Goal: Transaction & Acquisition: Book appointment/travel/reservation

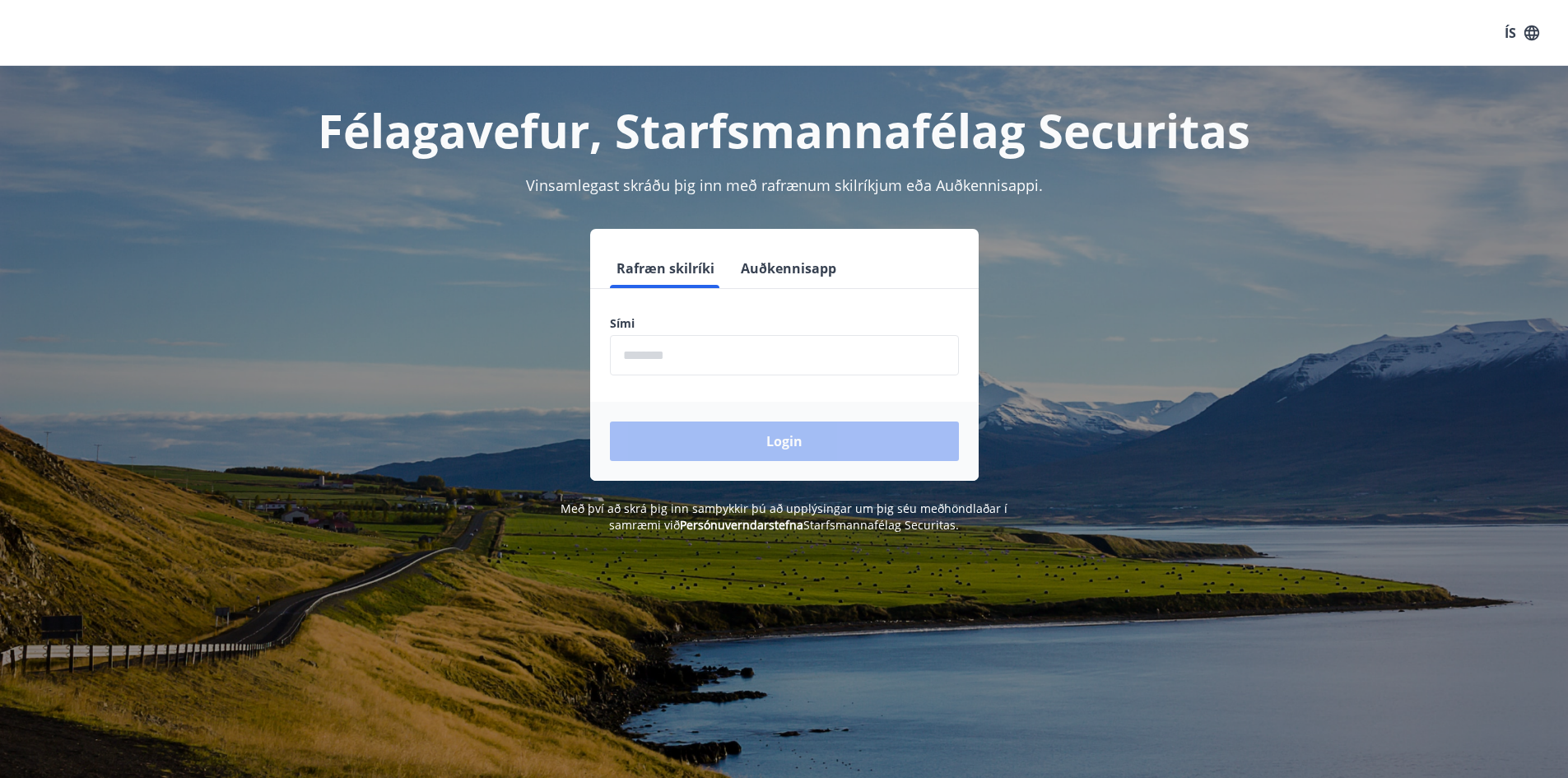
drag, startPoint x: 733, startPoint y: 350, endPoint x: 726, endPoint y: 371, distance: 22.1
click at [733, 350] on input "phone" at bounding box center [784, 354] width 349 height 40
type input "********"
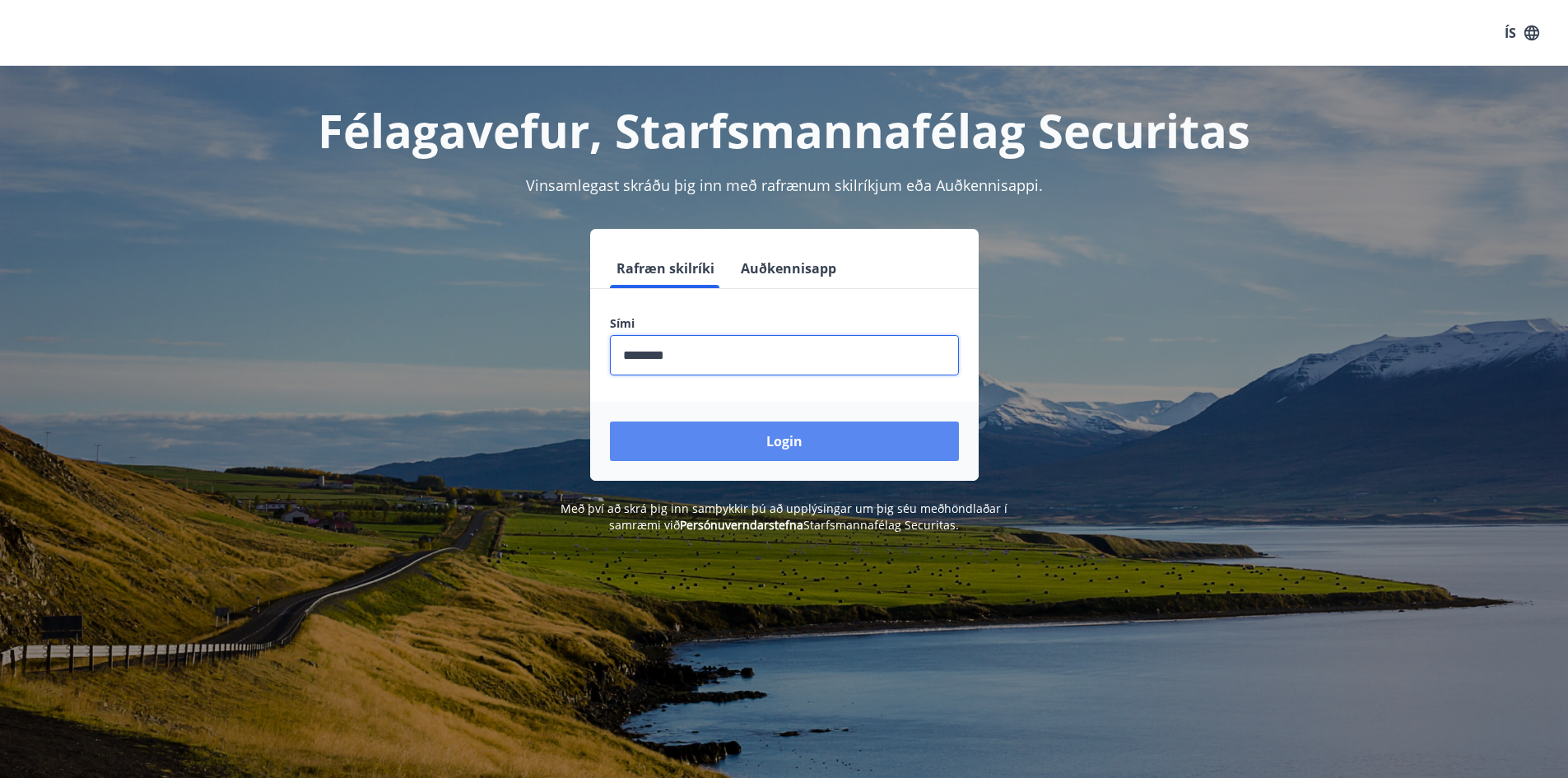
drag, startPoint x: 725, startPoint y: 375, endPoint x: 749, endPoint y: 434, distance: 63.7
click at [749, 434] on button "Login" at bounding box center [784, 442] width 349 height 39
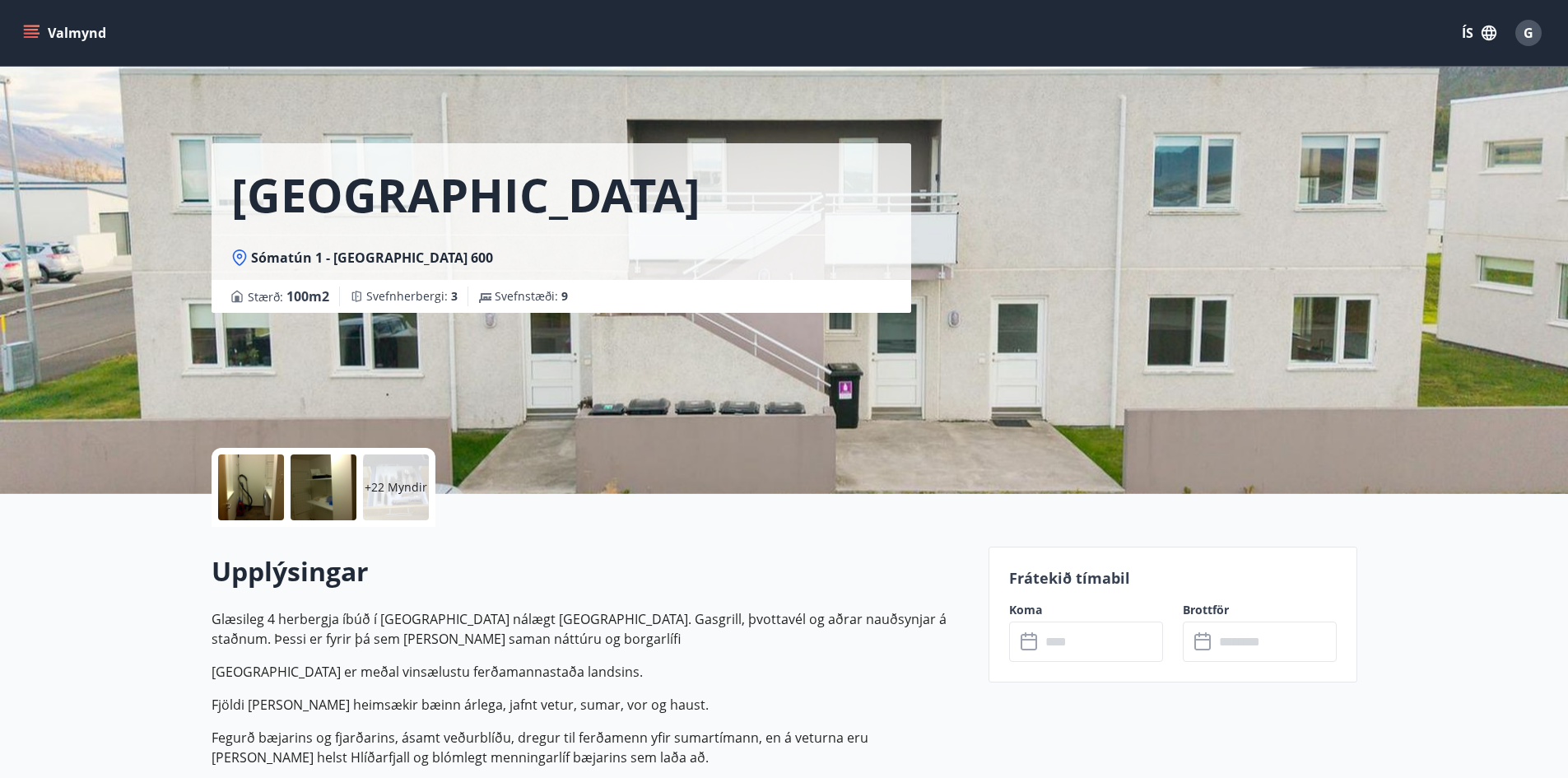
click at [1061, 641] on input "text" at bounding box center [1102, 641] width 123 height 40
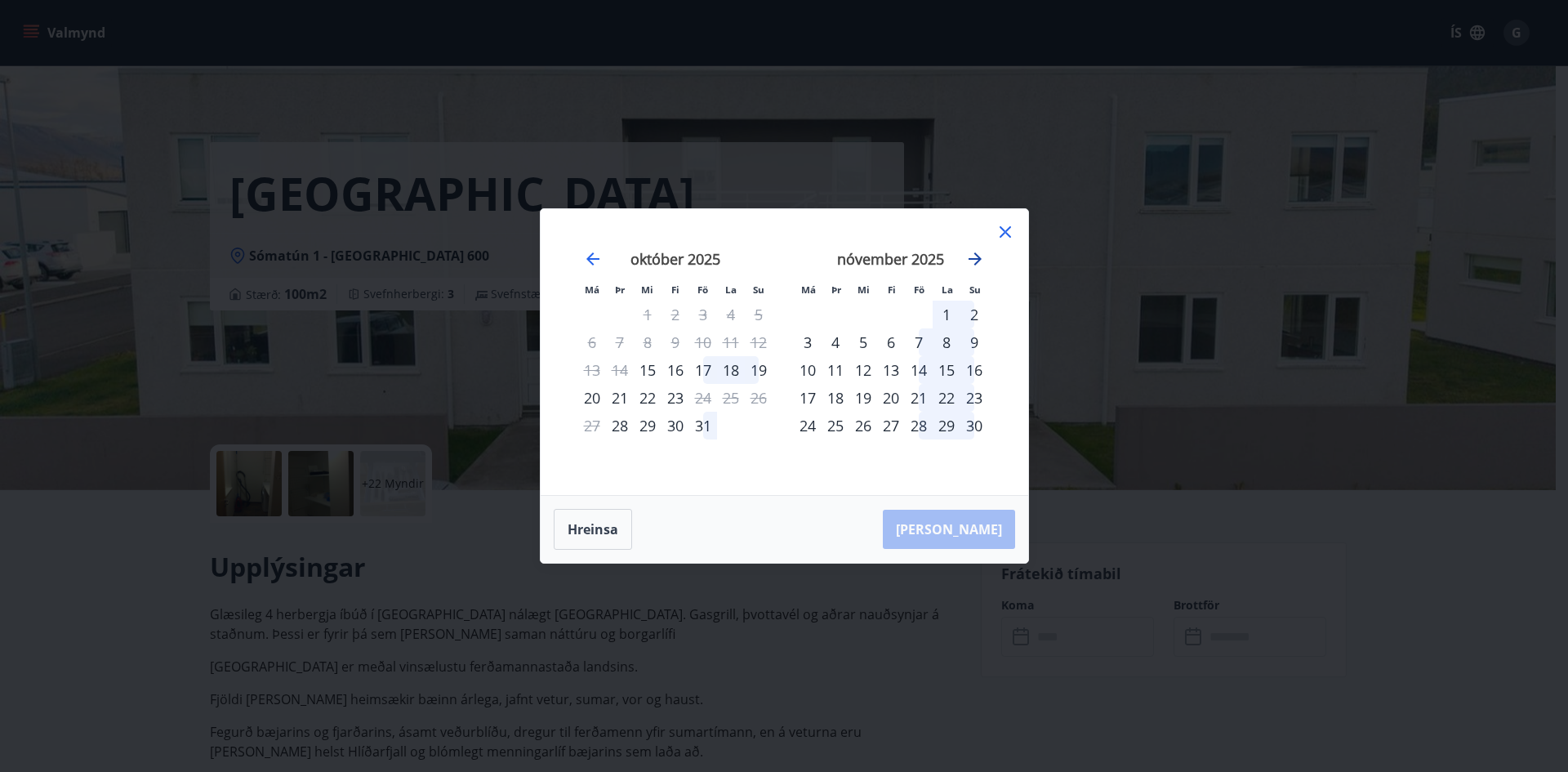
click at [978, 262] on icon "Move forward to switch to the next month." at bounding box center [975, 258] width 13 height 13
click at [890, 394] on div "19" at bounding box center [891, 397] width 28 height 28
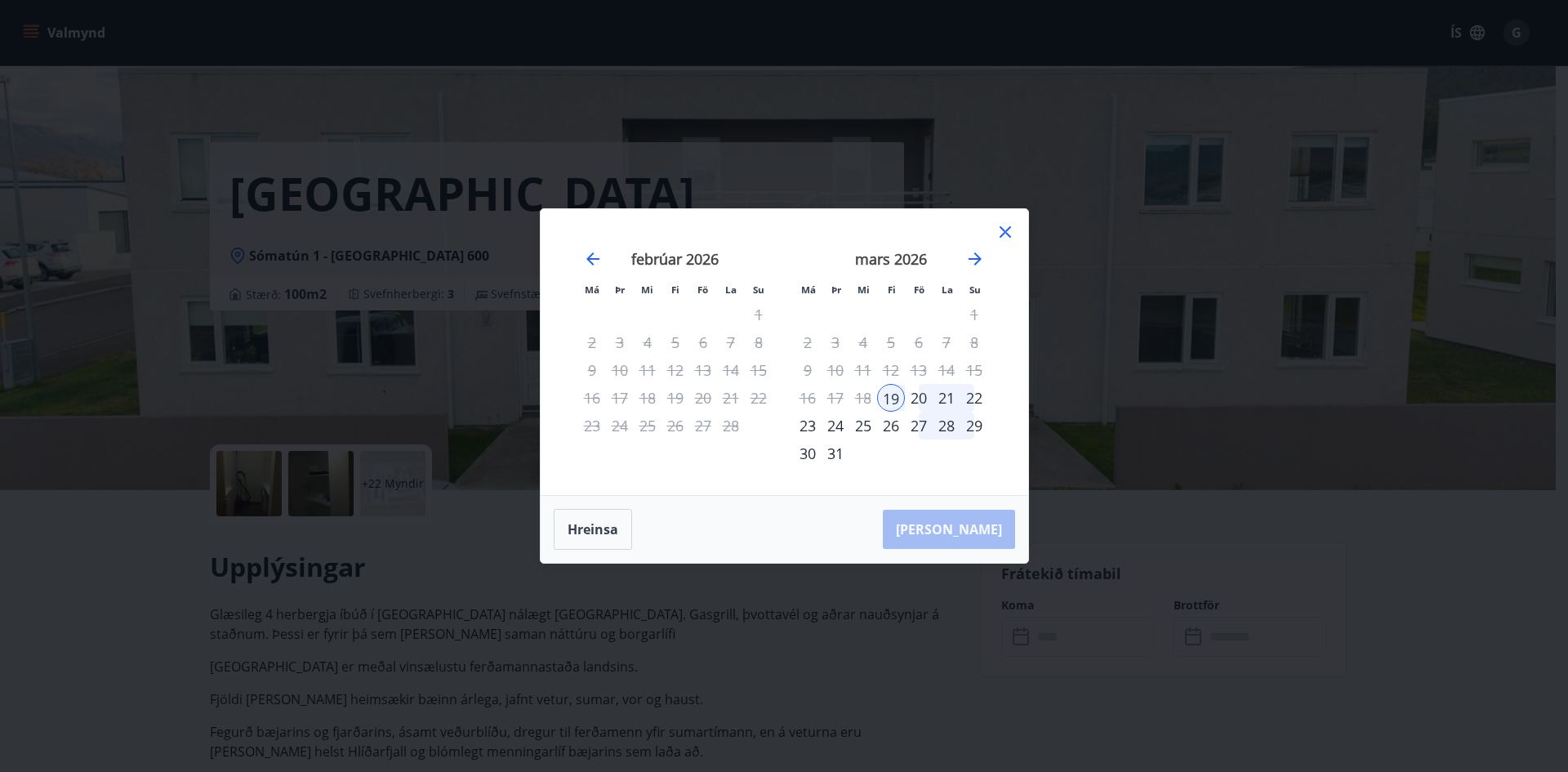
click at [974, 397] on div "22" at bounding box center [974, 397] width 28 height 28
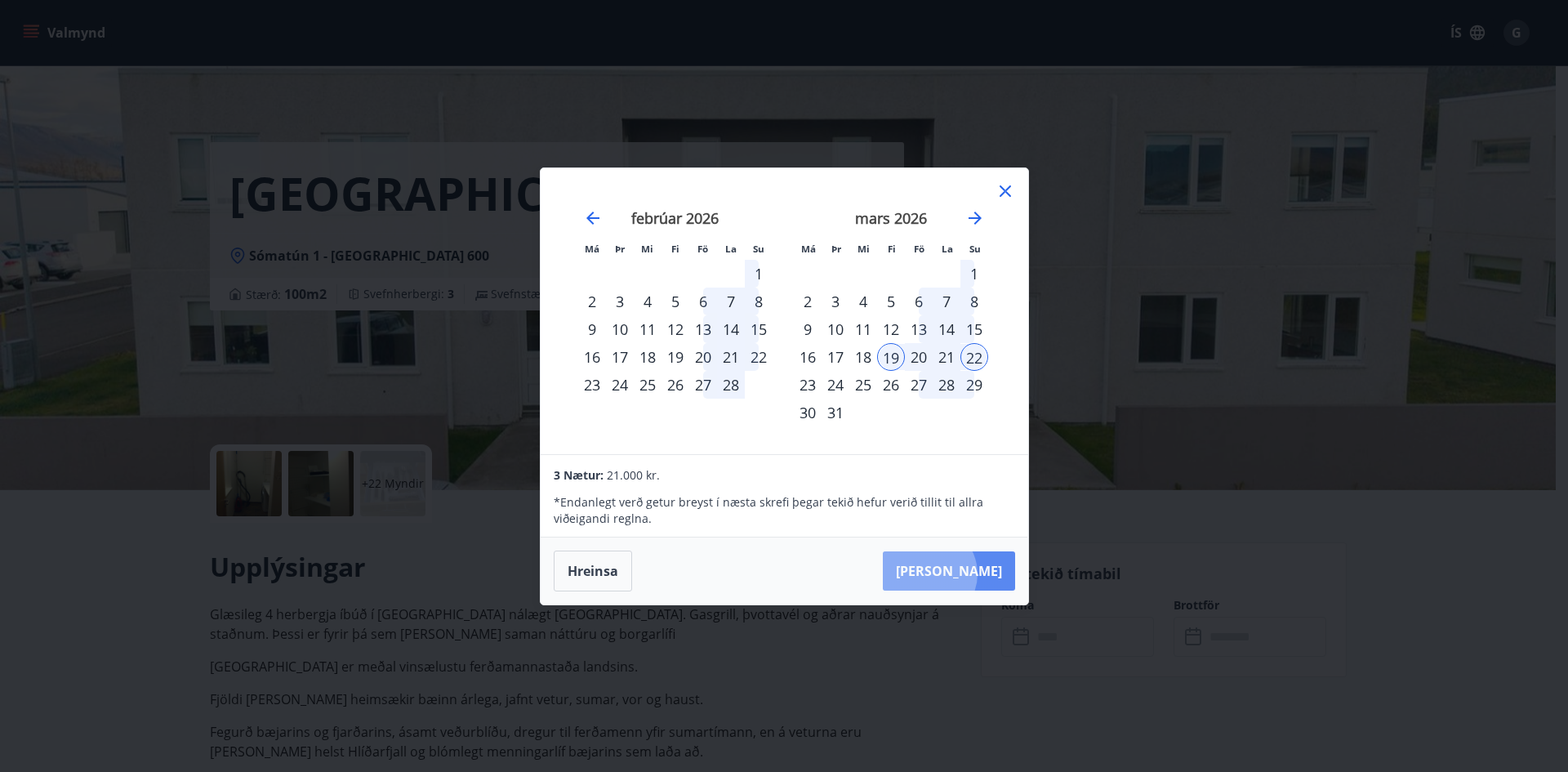
click at [978, 574] on button "[PERSON_NAME]" at bounding box center [949, 571] width 132 height 39
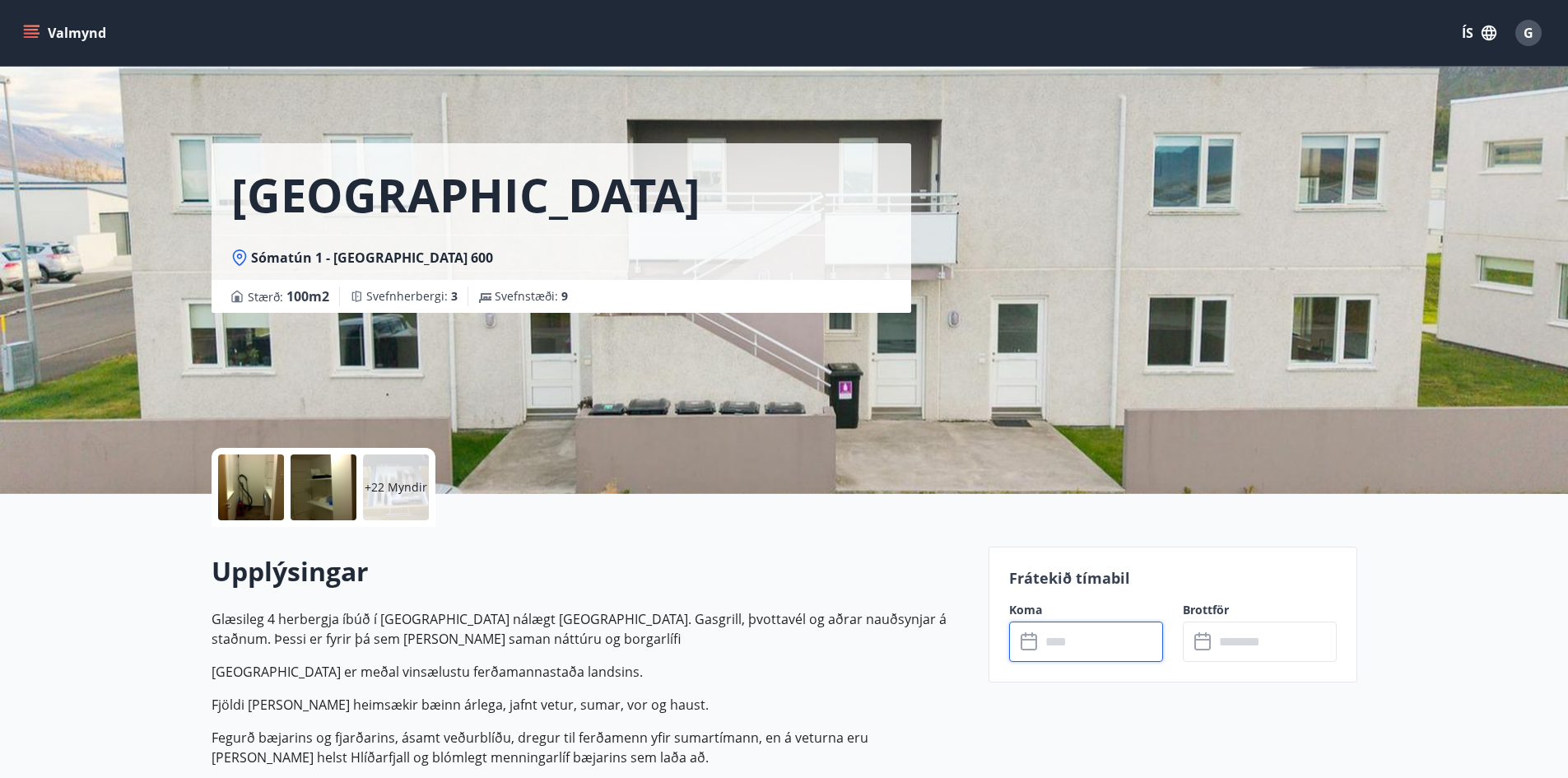
type input "******"
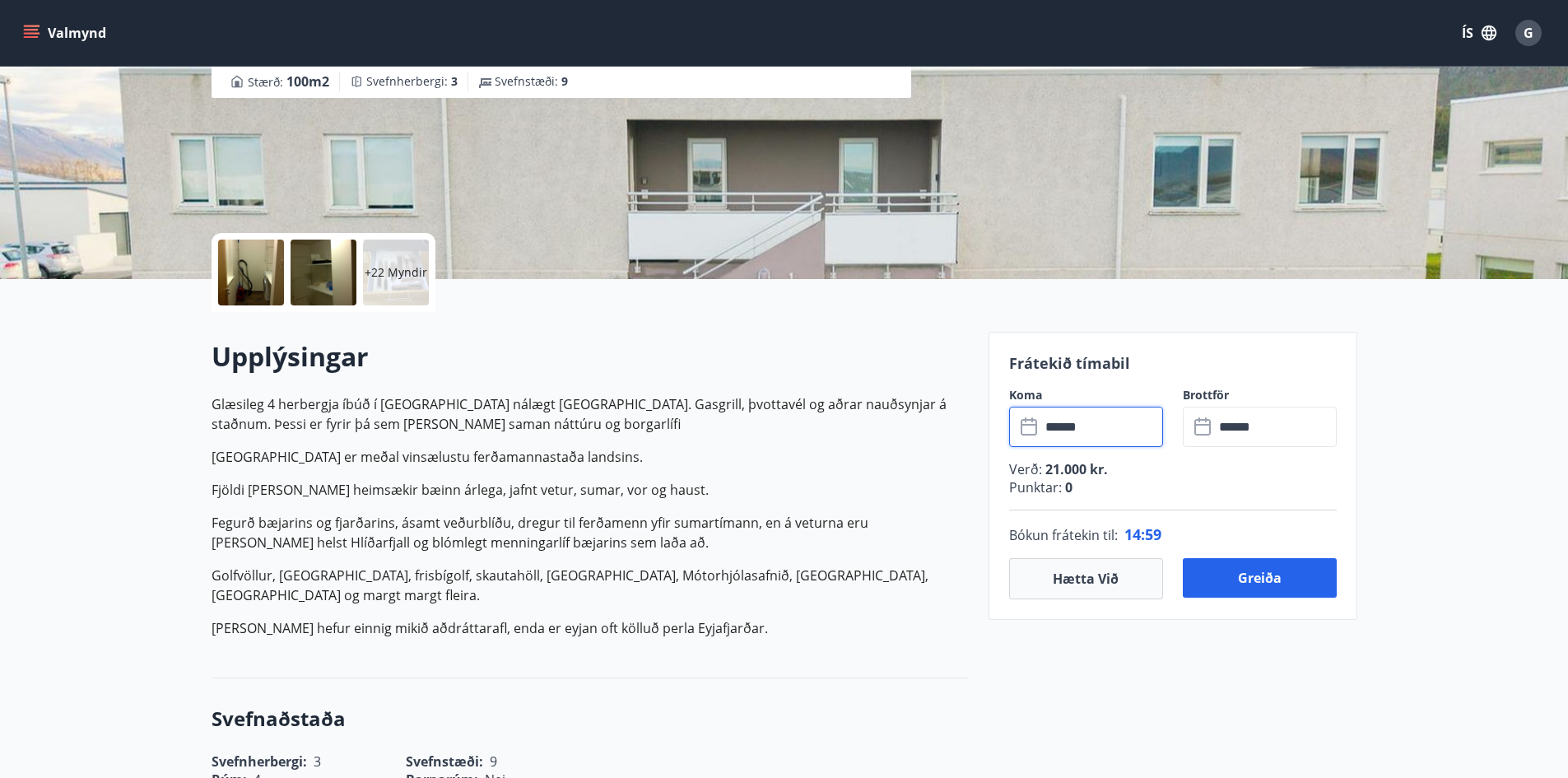
scroll to position [247, 0]
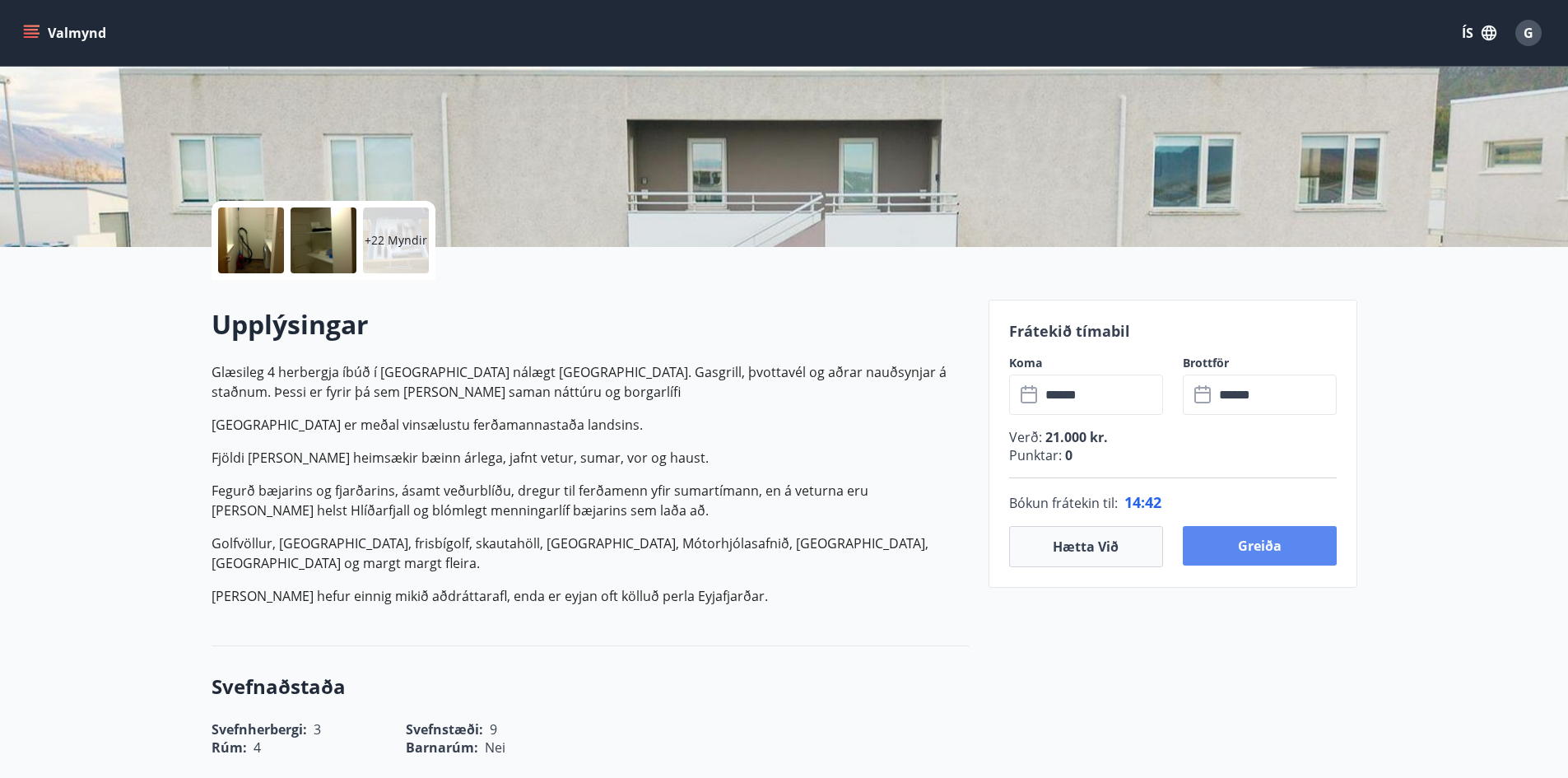
click at [1237, 546] on button "Greiða" at bounding box center [1260, 546] width 154 height 39
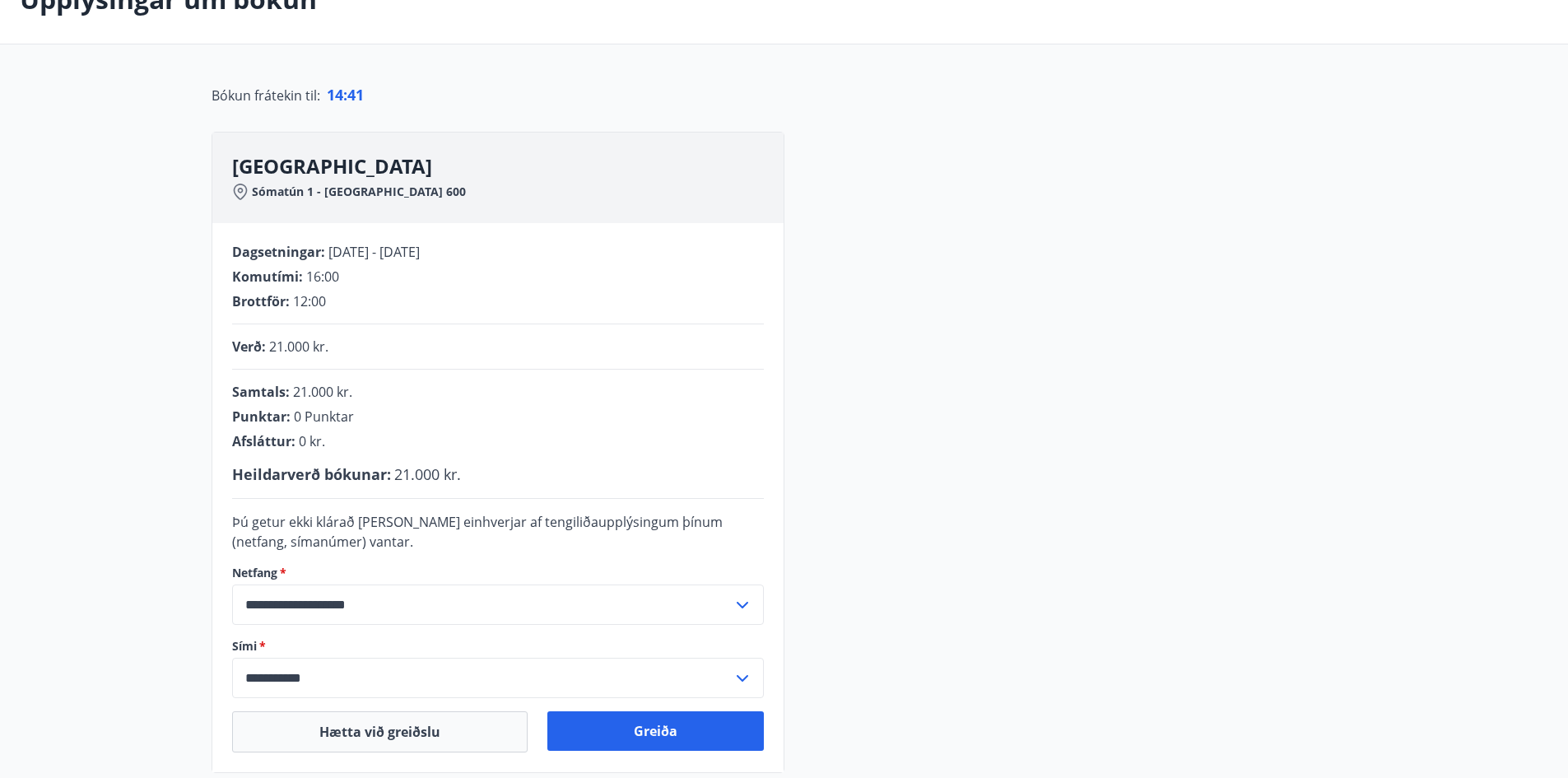
scroll to position [247, 0]
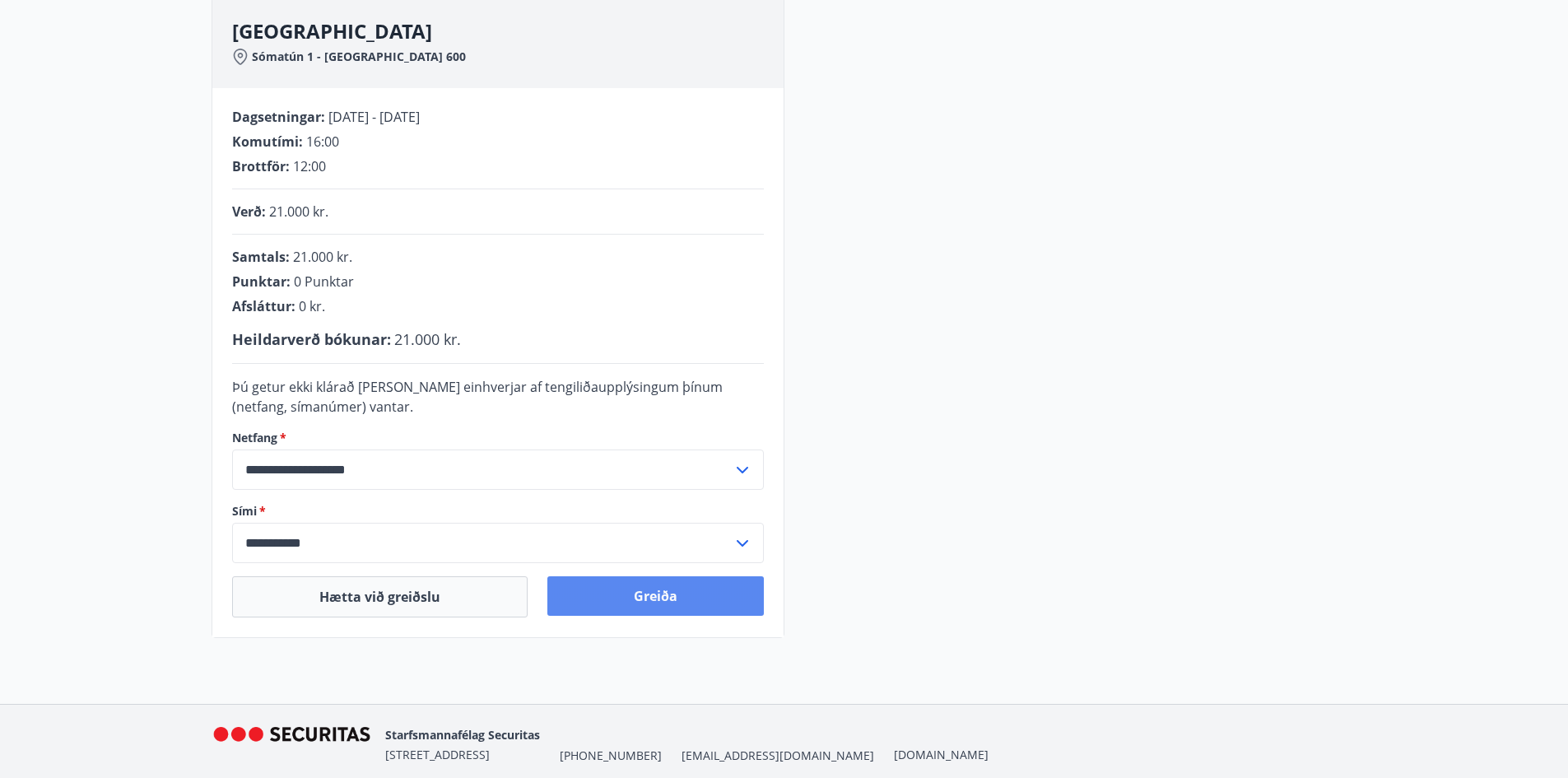
click at [657, 594] on button "Greiða" at bounding box center [656, 596] width 217 height 39
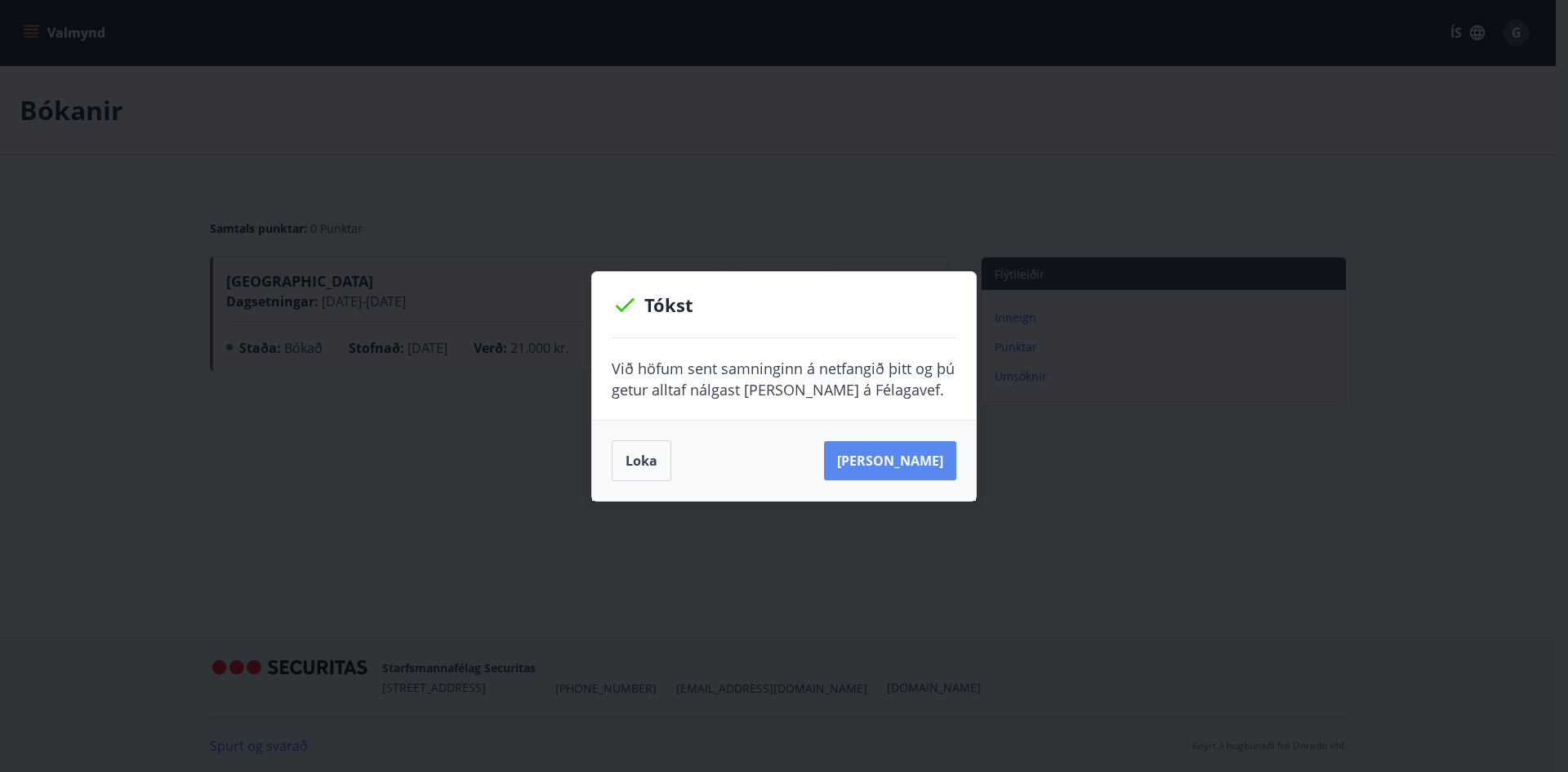
click at [904, 465] on button "[PERSON_NAME]" at bounding box center [890, 461] width 132 height 39
click at [633, 465] on button "Loka" at bounding box center [641, 461] width 59 height 41
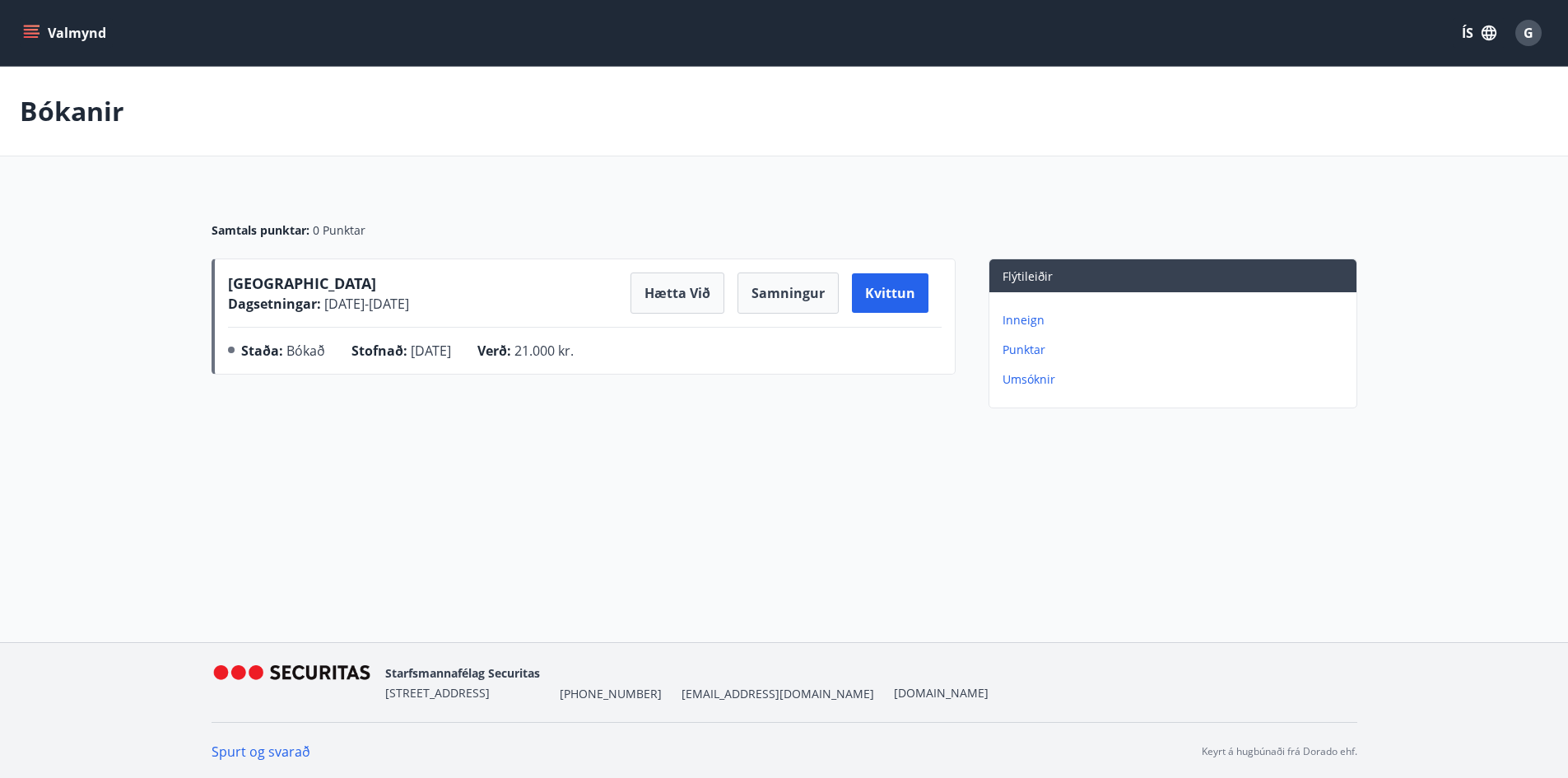
click at [34, 34] on icon "menu" at bounding box center [31, 32] width 16 height 16
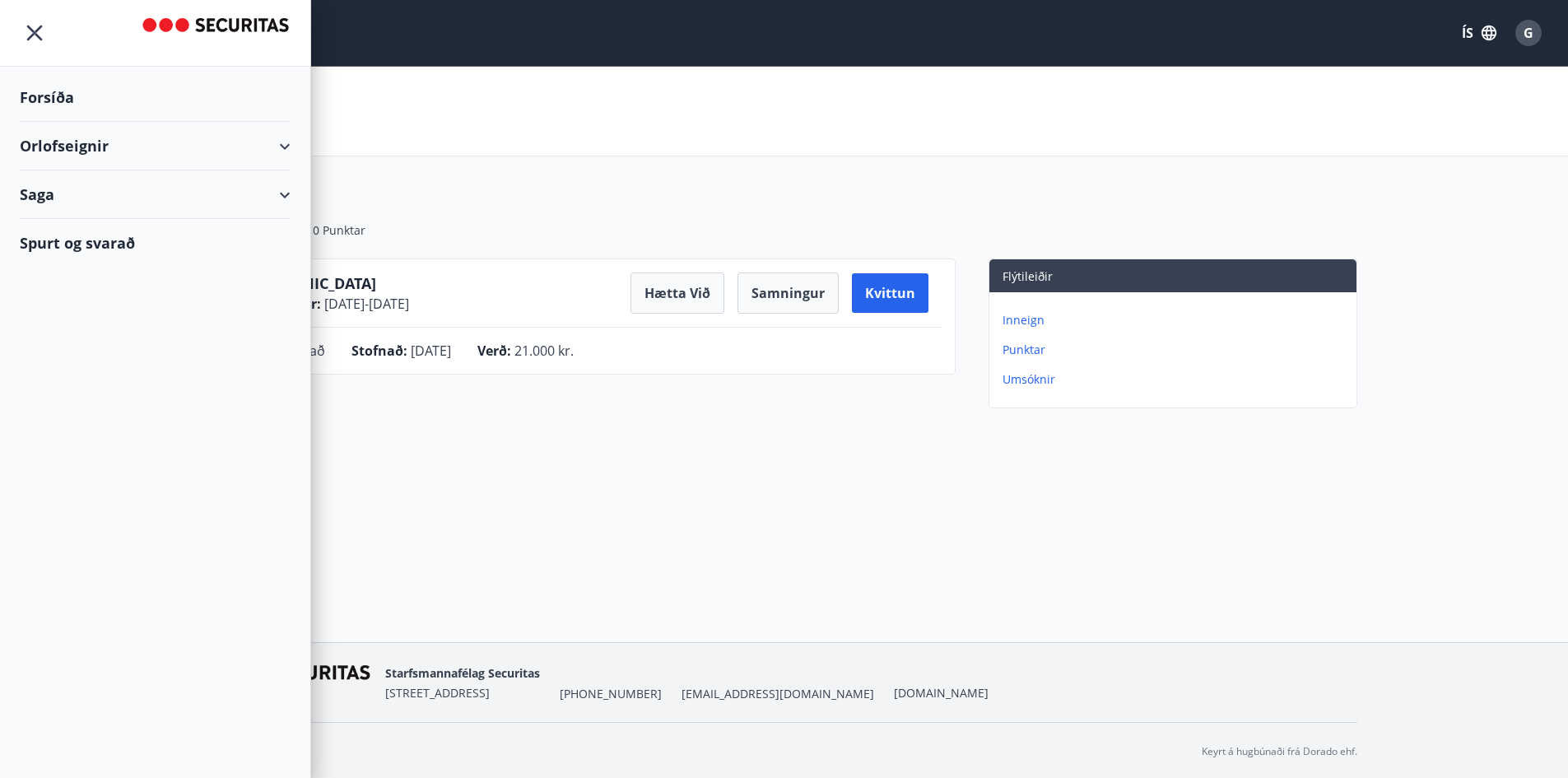
click at [247, 141] on div "Orlofseignir" at bounding box center [154, 146] width 271 height 49
click at [69, 190] on div "Framboð" at bounding box center [155, 188] width 244 height 34
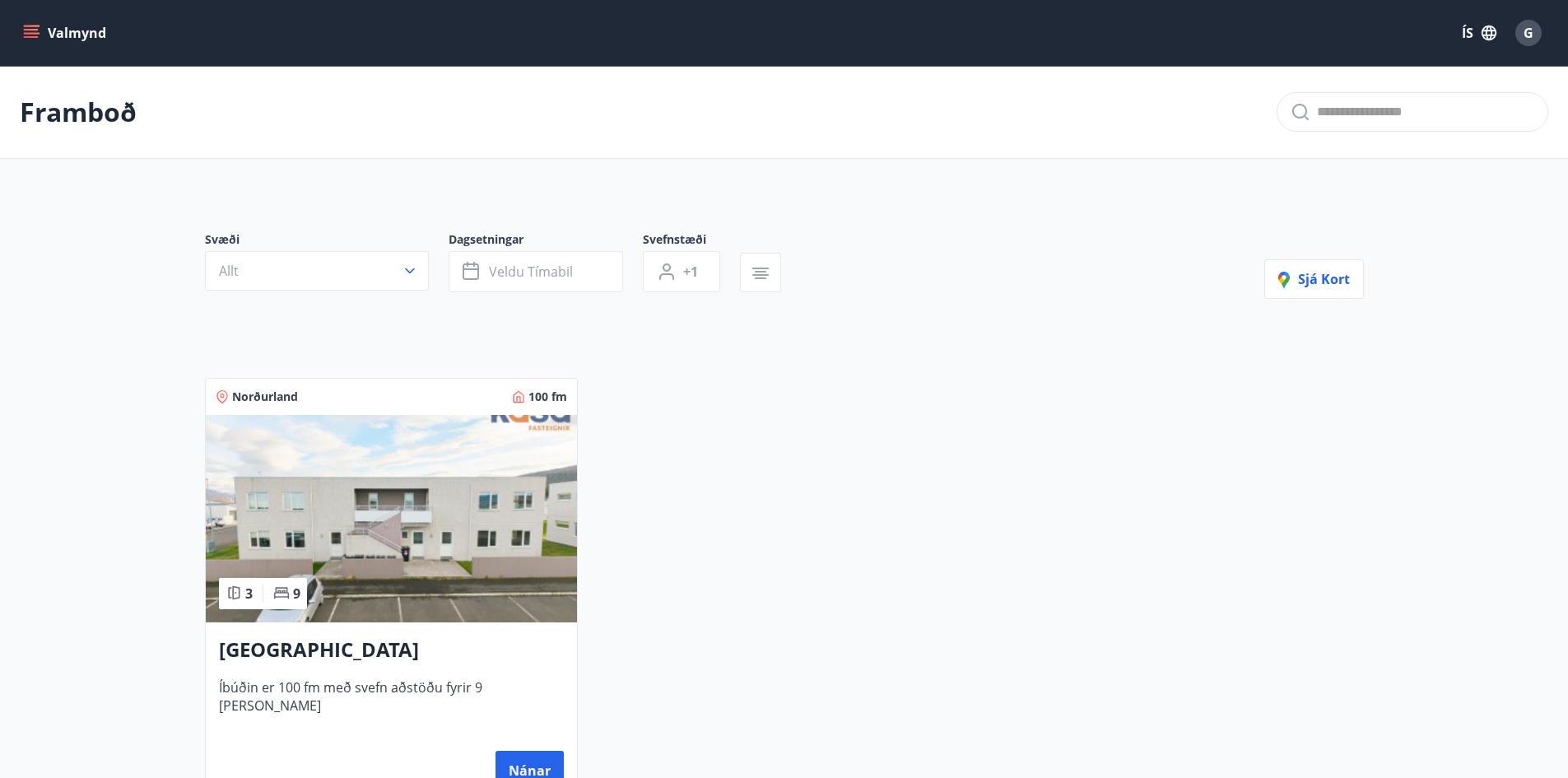
click at [353, 658] on h3 "[GEOGRAPHIC_DATA]" at bounding box center [391, 650] width 345 height 30
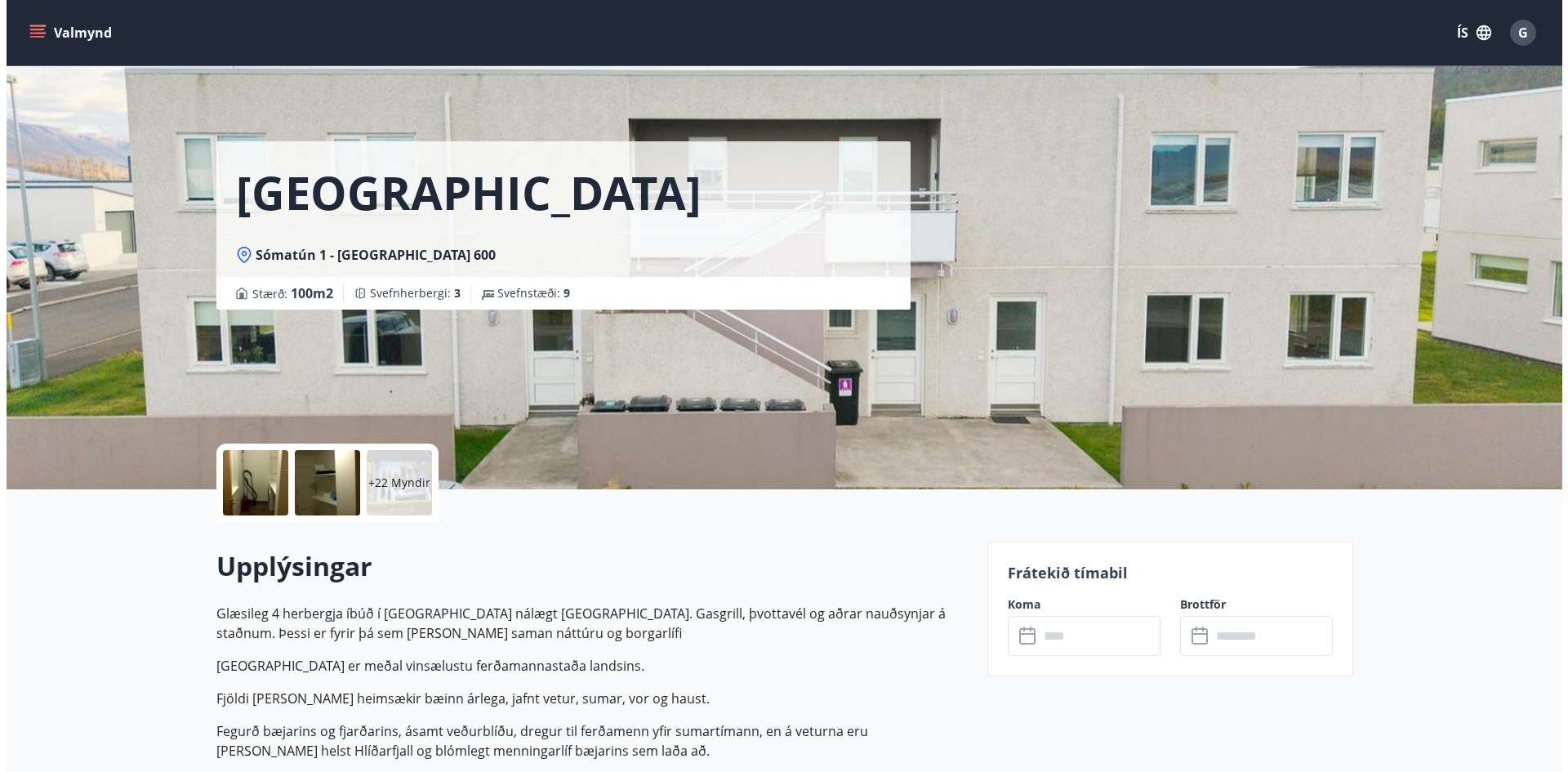
scroll to position [245, 0]
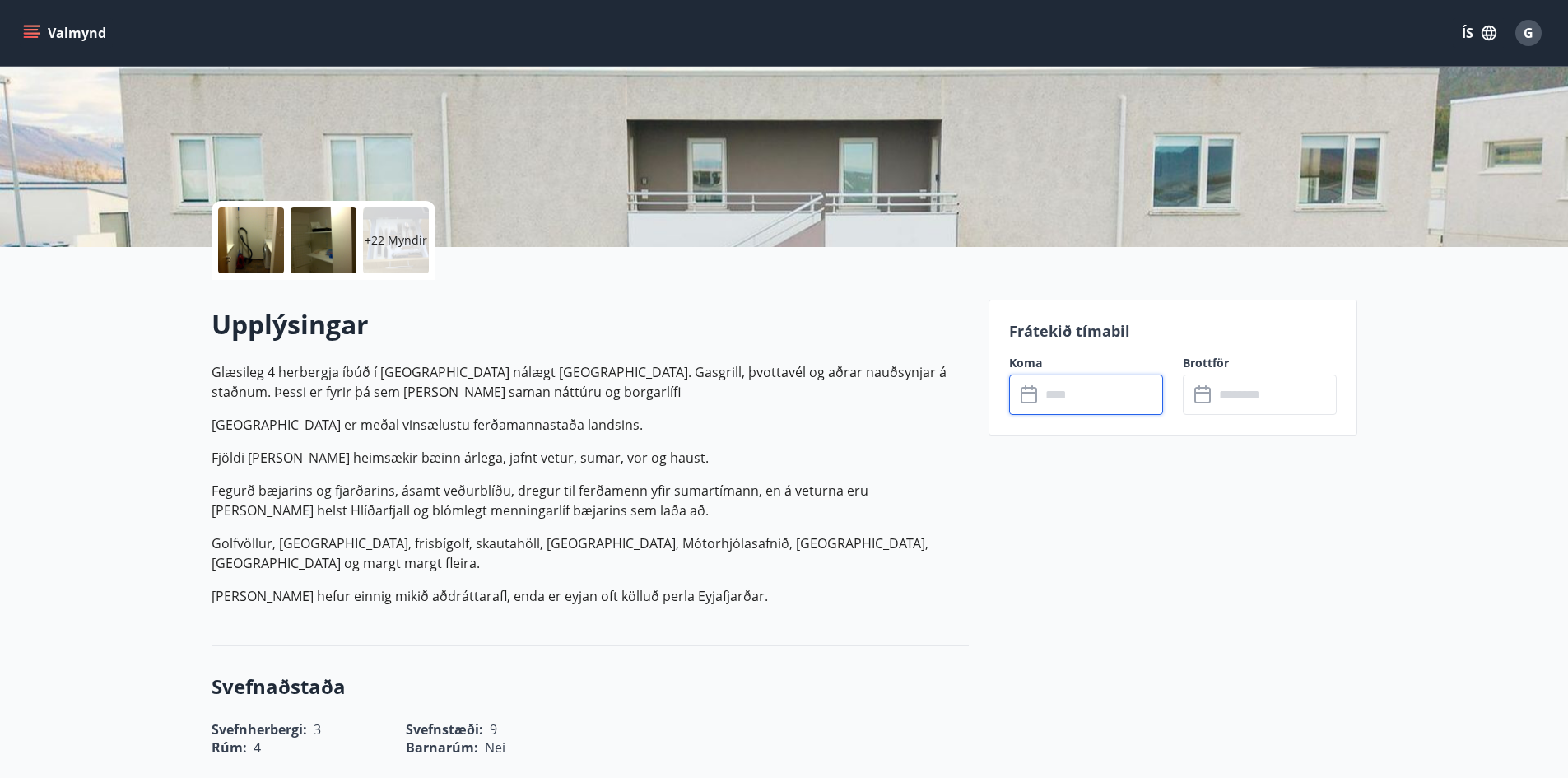
click at [1051, 389] on input "text" at bounding box center [1102, 395] width 123 height 40
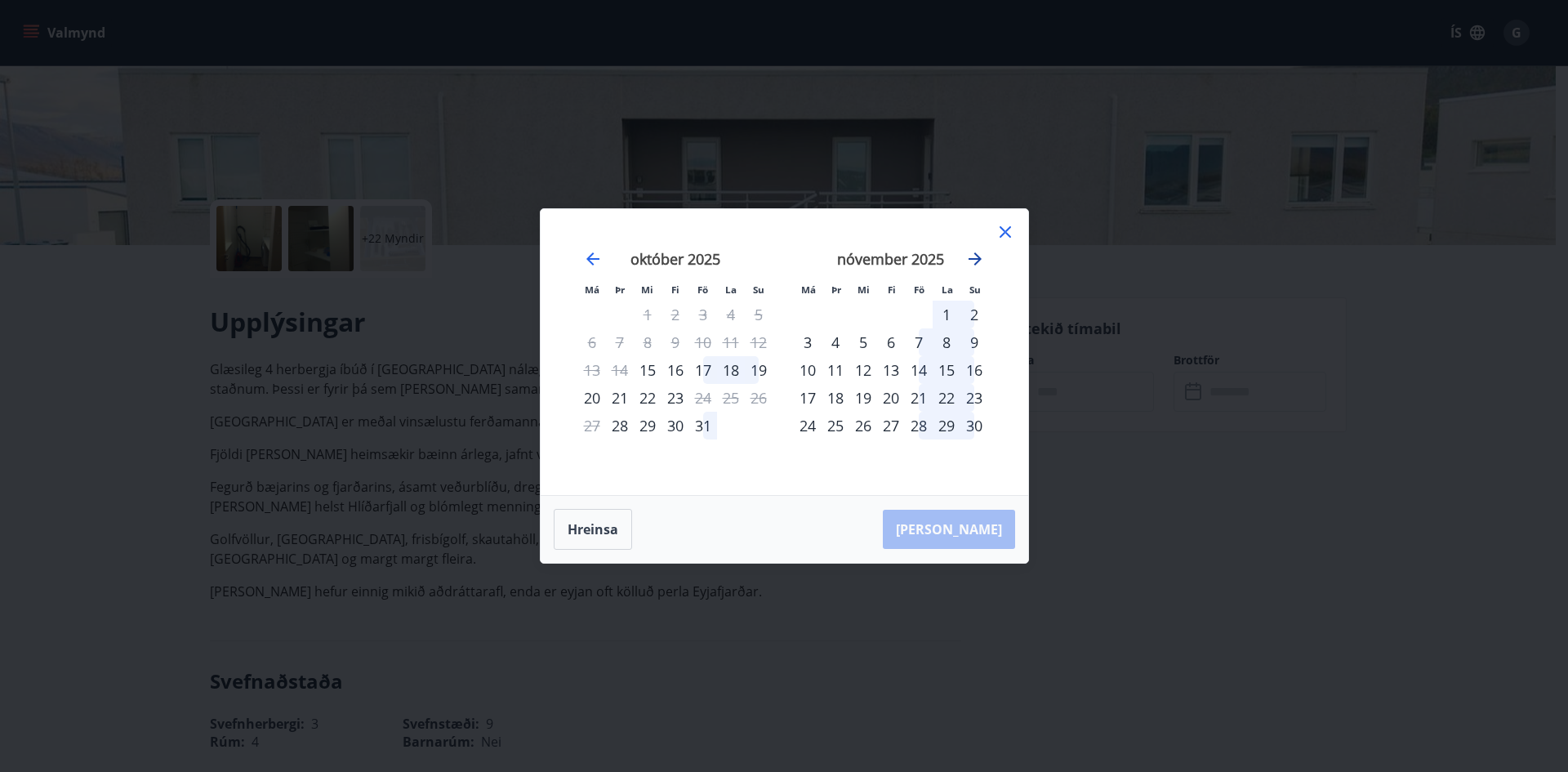
click at [971, 259] on icon "Move forward to switch to the next month." at bounding box center [975, 258] width 13 height 13
